Goal: Task Accomplishment & Management: Manage account settings

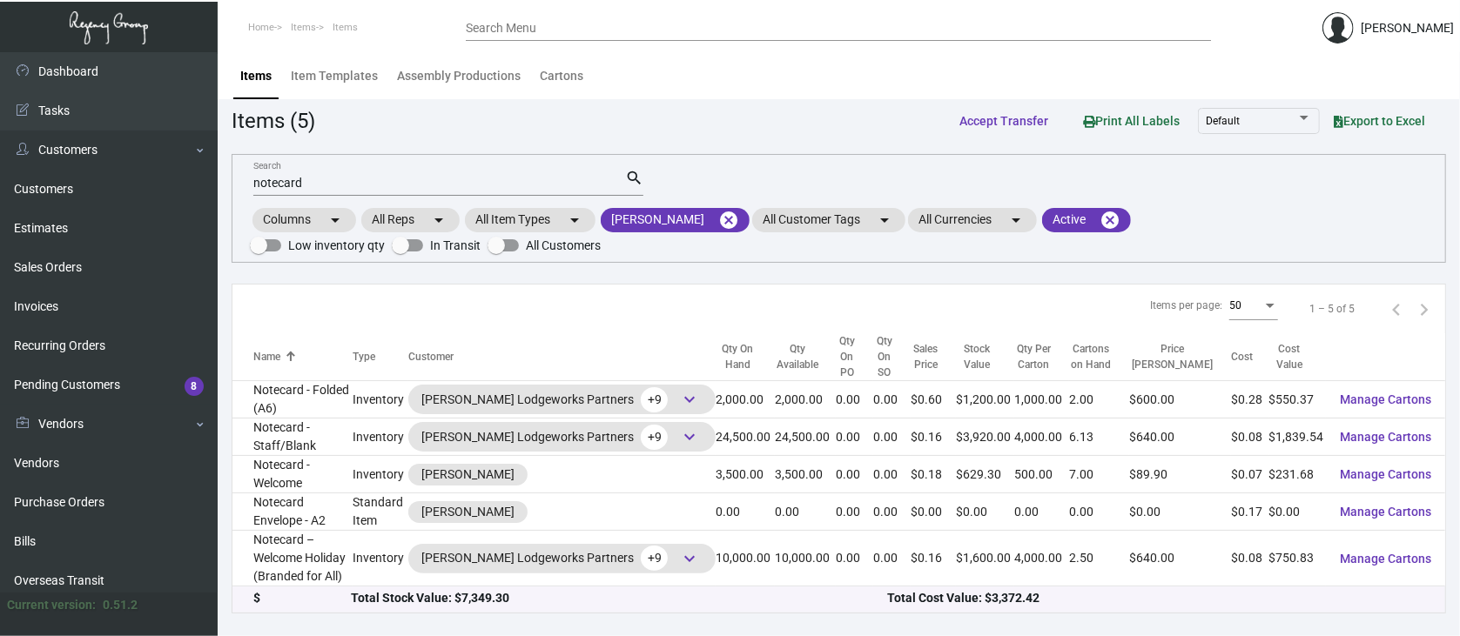
scroll to position [232, 0]
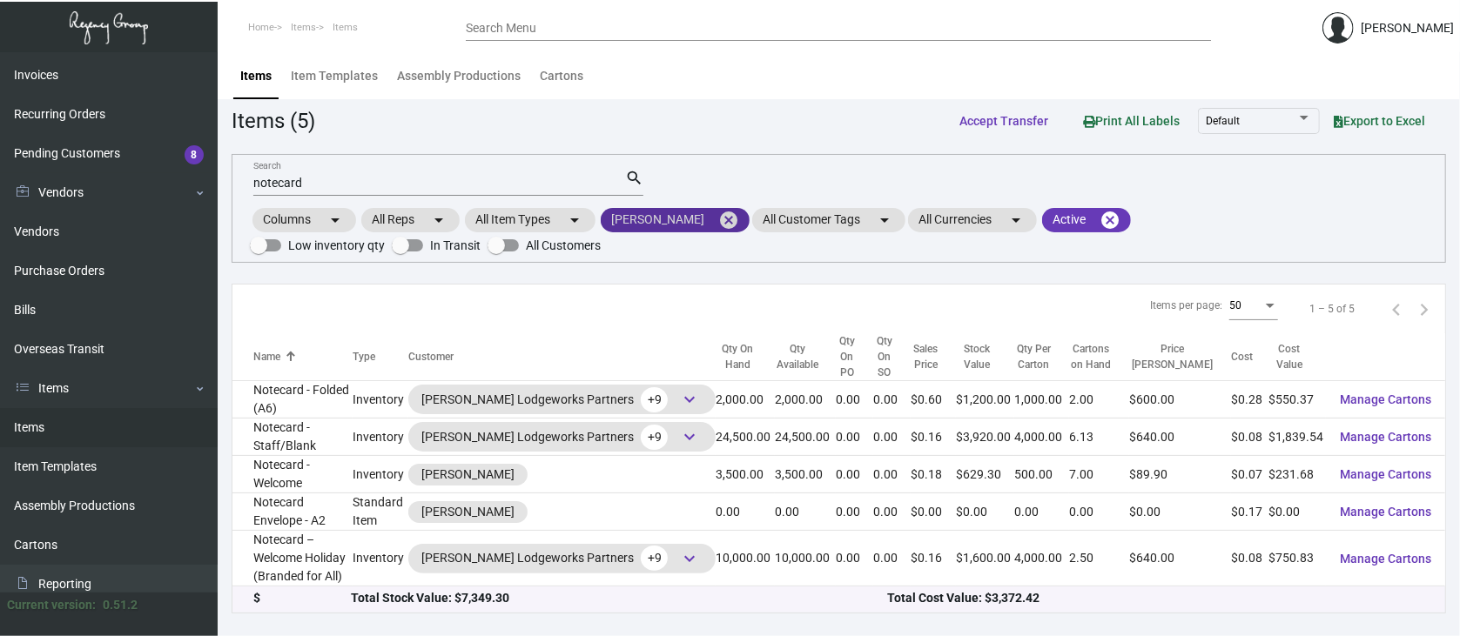
click at [718, 214] on mat-icon "cancel" at bounding box center [728, 220] width 21 height 21
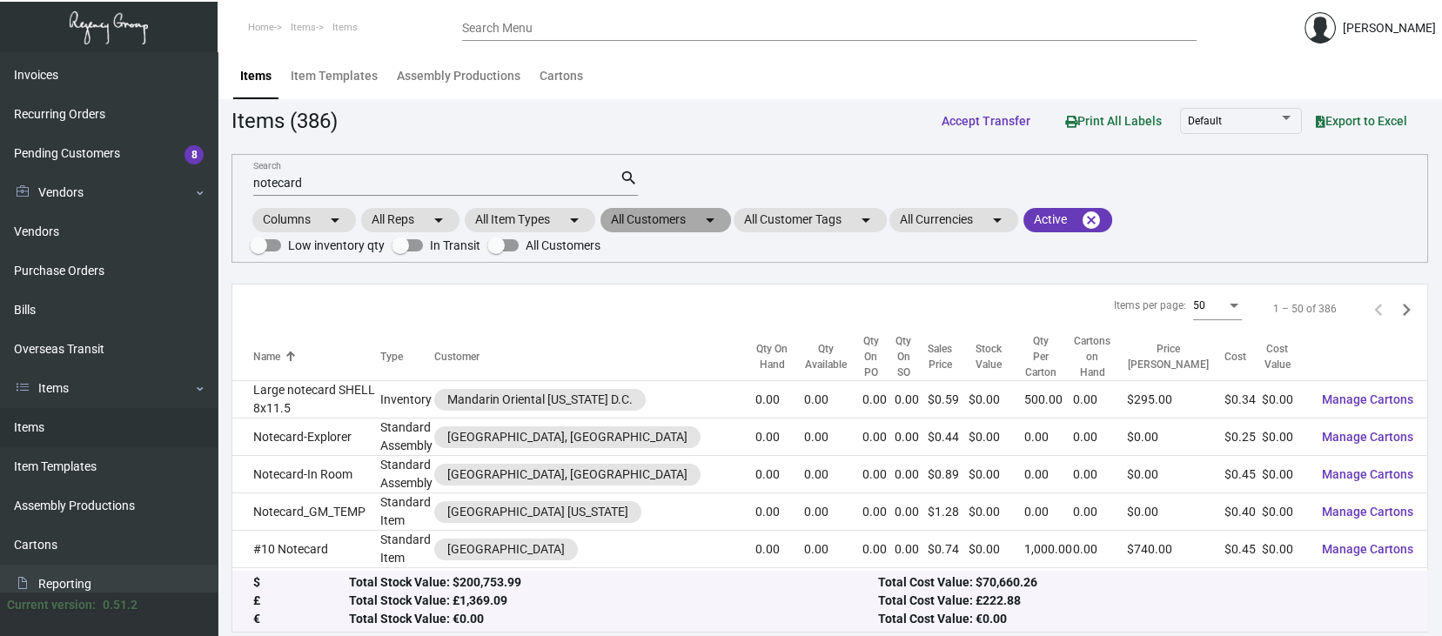
click at [648, 217] on mat-chip "All Customers arrow_drop_down" at bounding box center [666, 220] width 131 height 24
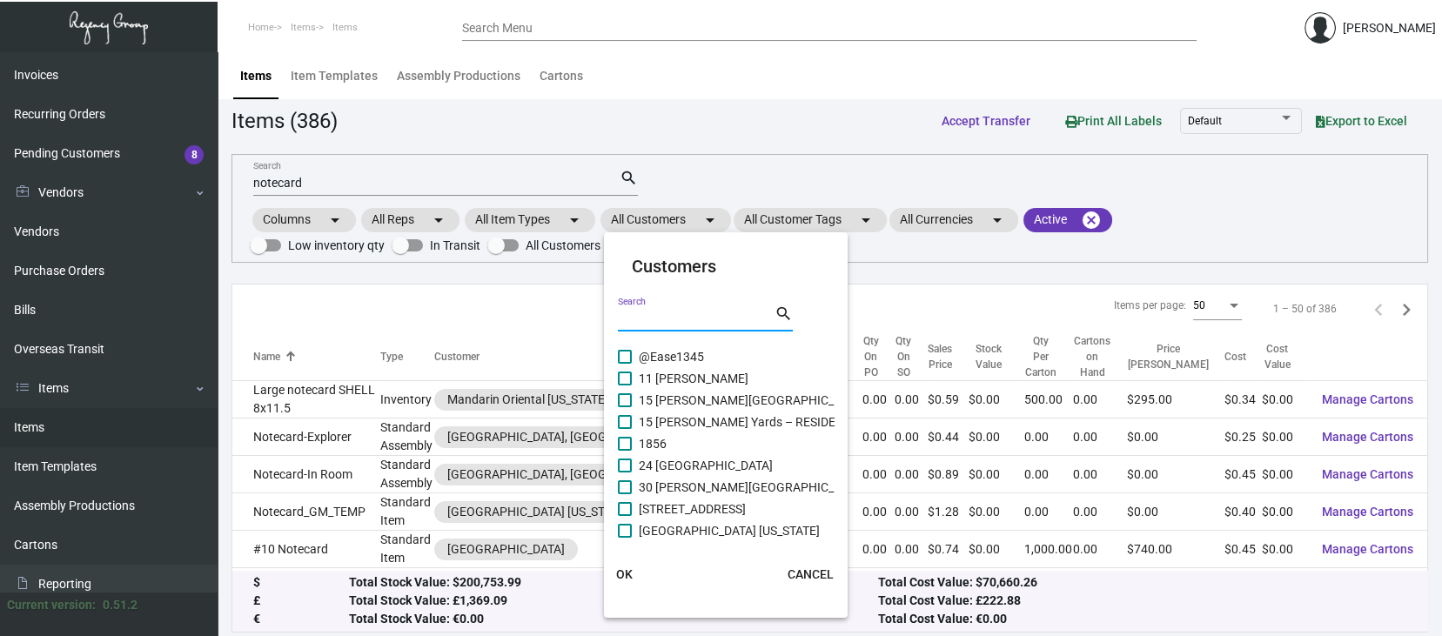
click at [639, 312] on input "Search" at bounding box center [696, 319] width 157 height 14
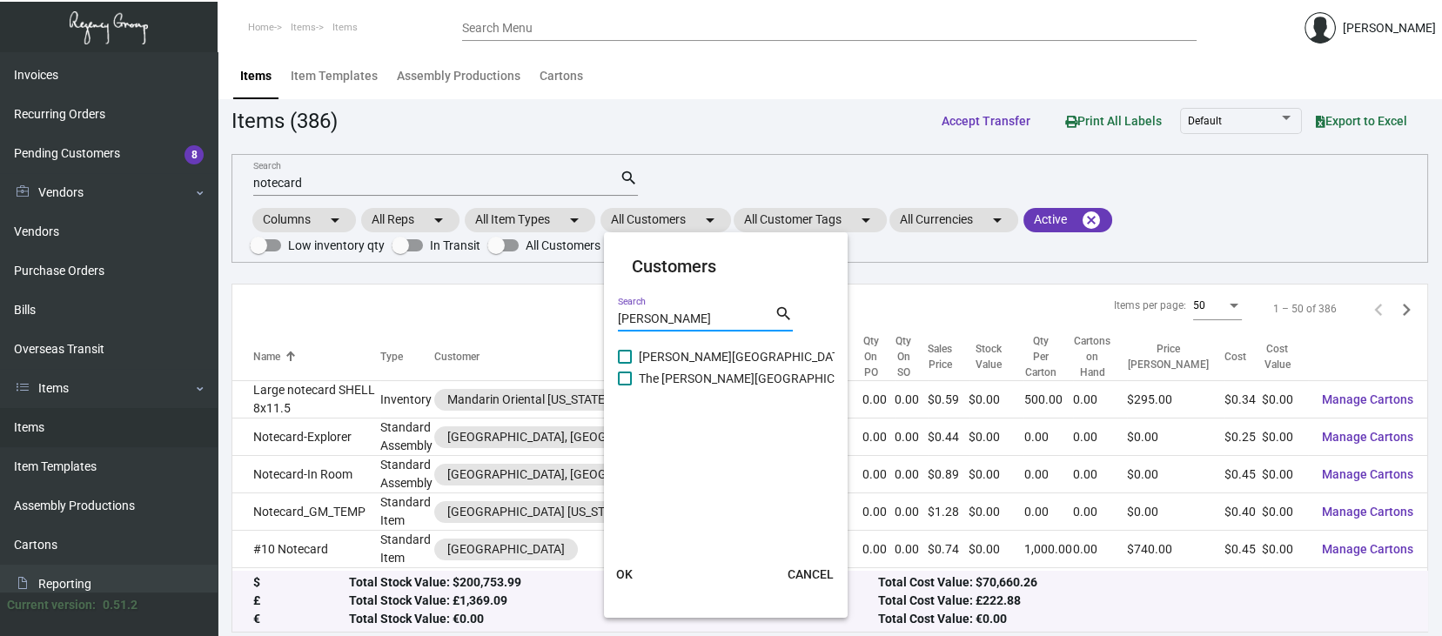
type input "[PERSON_NAME]"
click at [628, 352] on span at bounding box center [625, 357] width 14 height 14
click at [625, 364] on input "[PERSON_NAME][GEOGRAPHIC_DATA]" at bounding box center [624, 364] width 1 height 1
checkbox input "true"
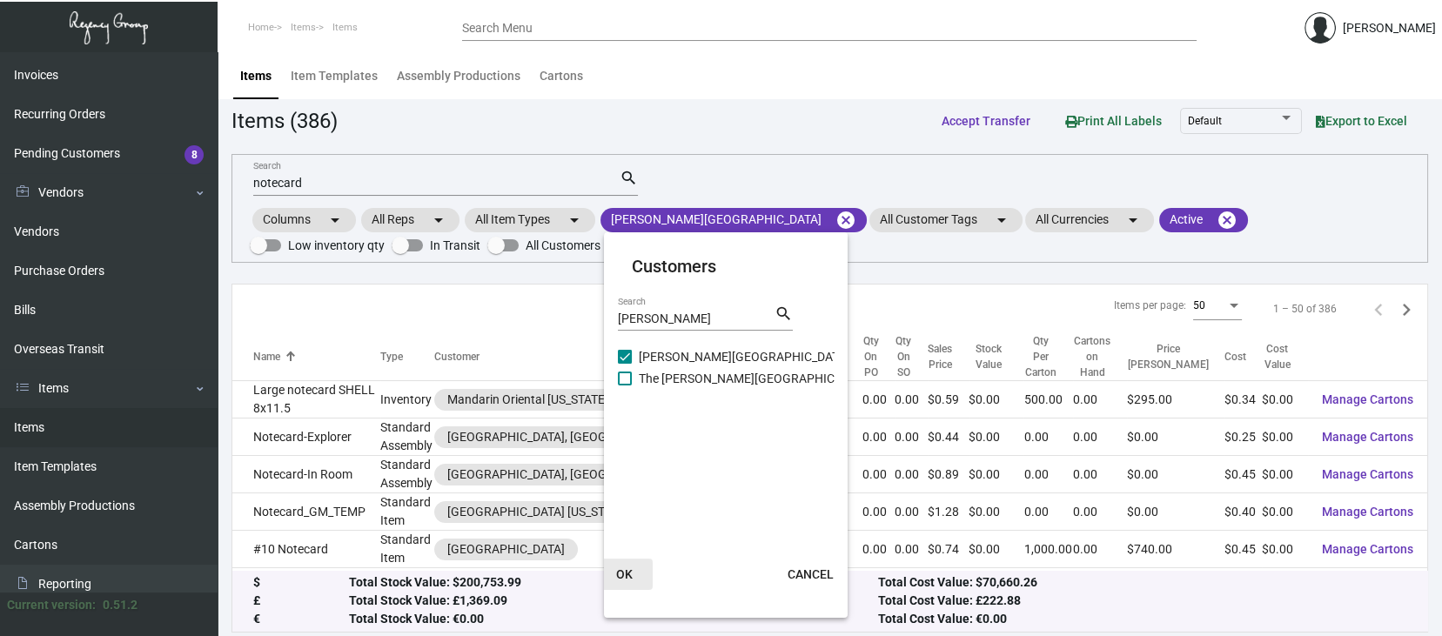
click at [620, 571] on span "OK" at bounding box center [624, 574] width 17 height 14
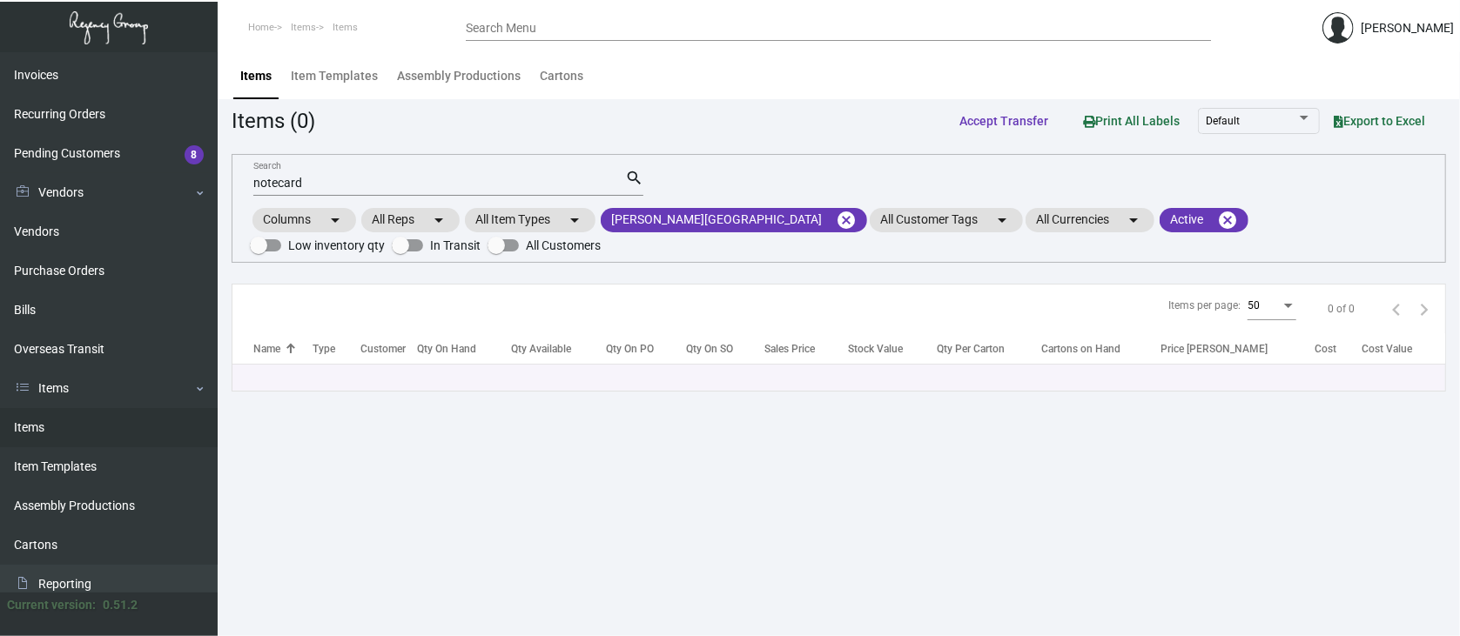
click at [322, 181] on input "notecard" at bounding box center [439, 184] width 372 height 14
type input "n"
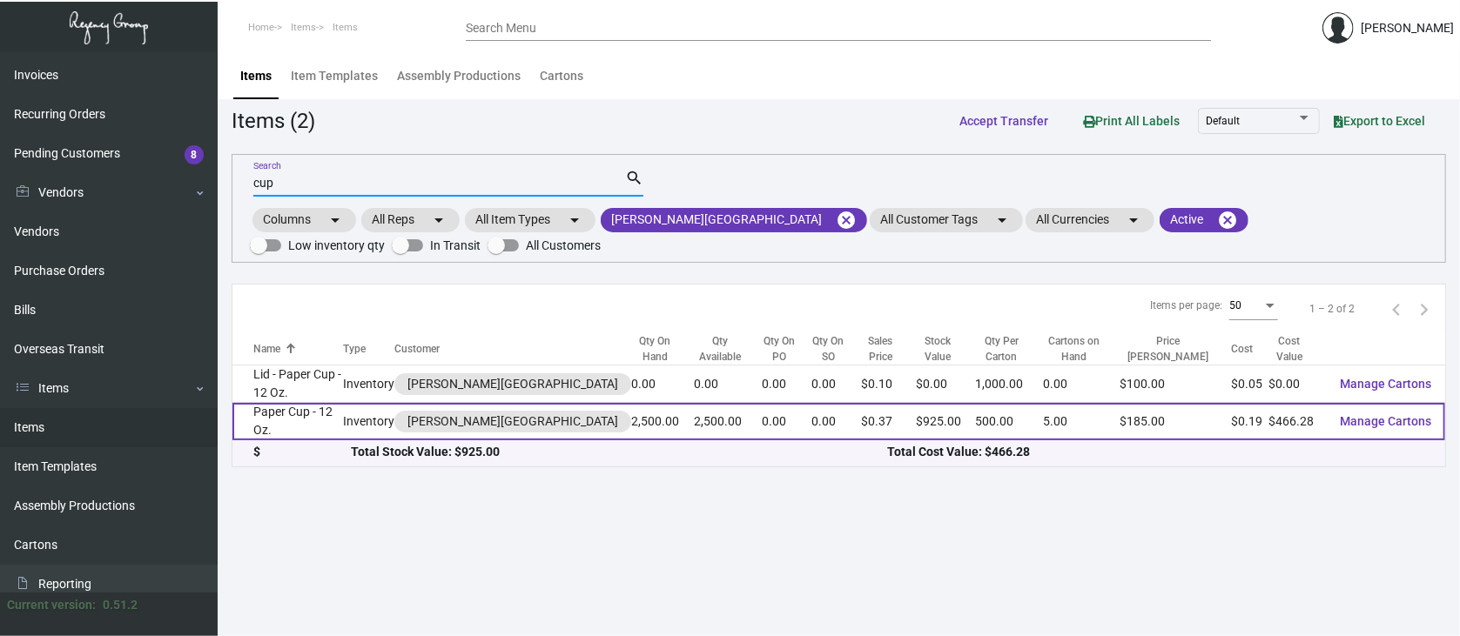
type input "cup"
click at [1400, 414] on span "Manage Cartons" at bounding box center [1384, 421] width 91 height 14
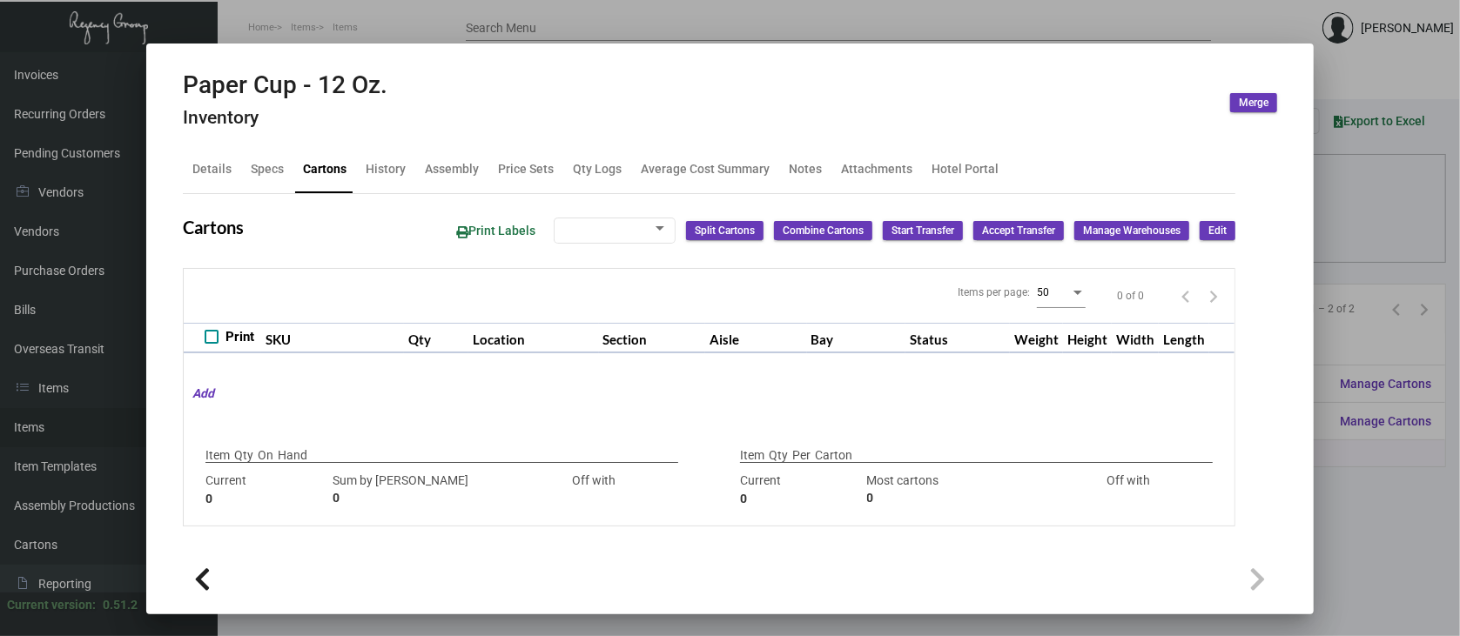
type input "2,500"
type input "2500"
type input "0"
type input "500"
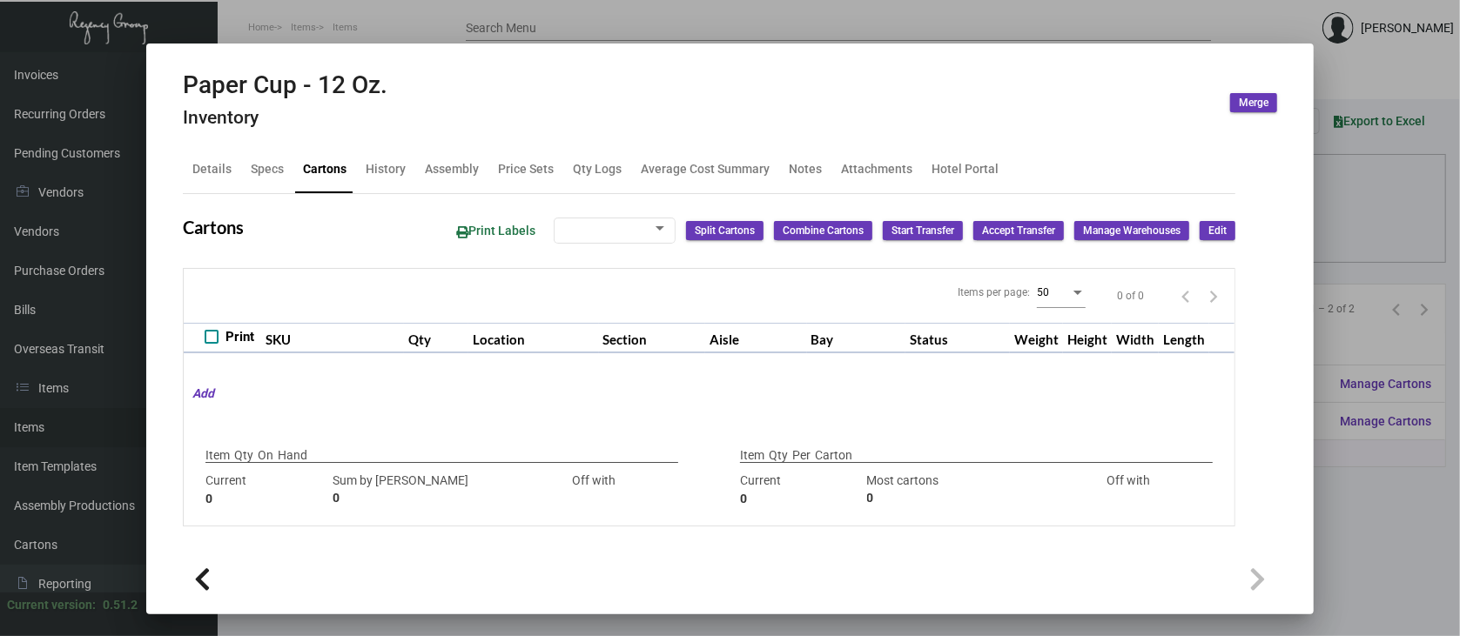
type input "0"
